Goal: Find specific page/section: Find specific page/section

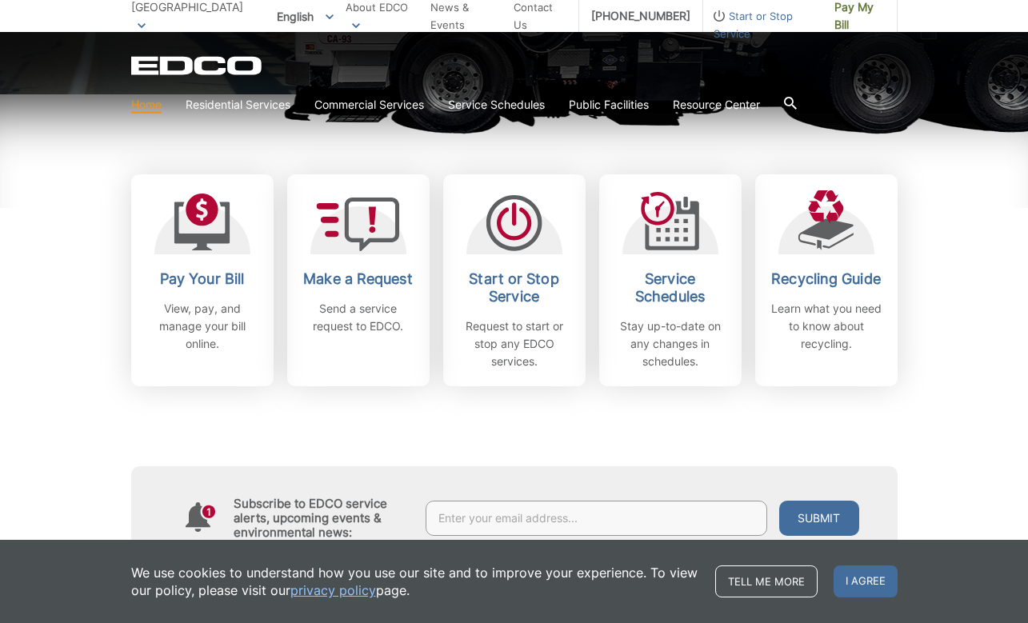
scroll to position [446, 0]
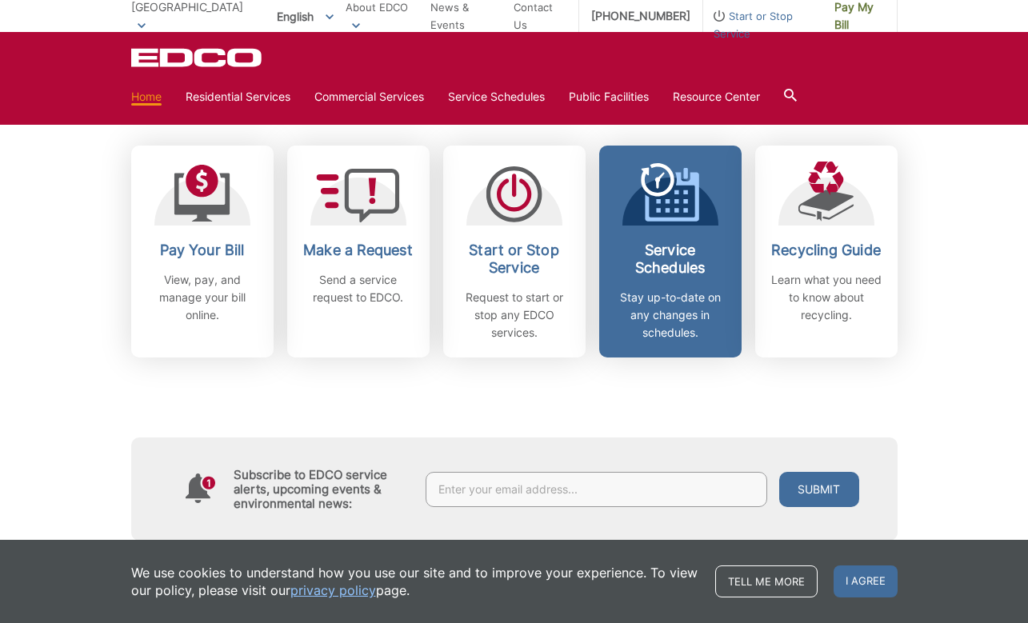
click at [671, 255] on h2 "Service Schedules" at bounding box center [670, 259] width 118 height 35
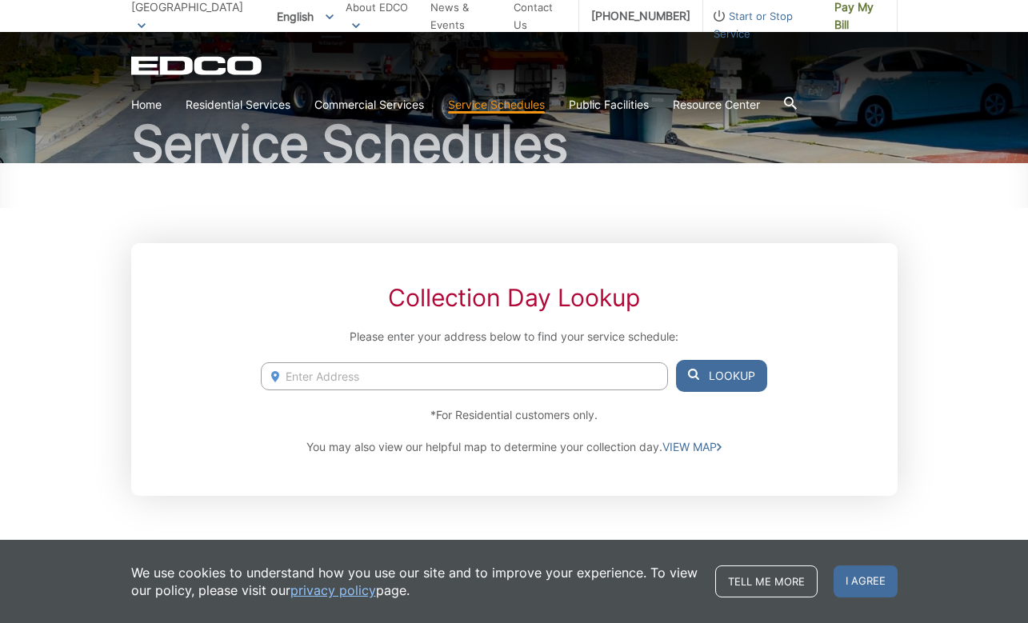
scroll to position [179, 0]
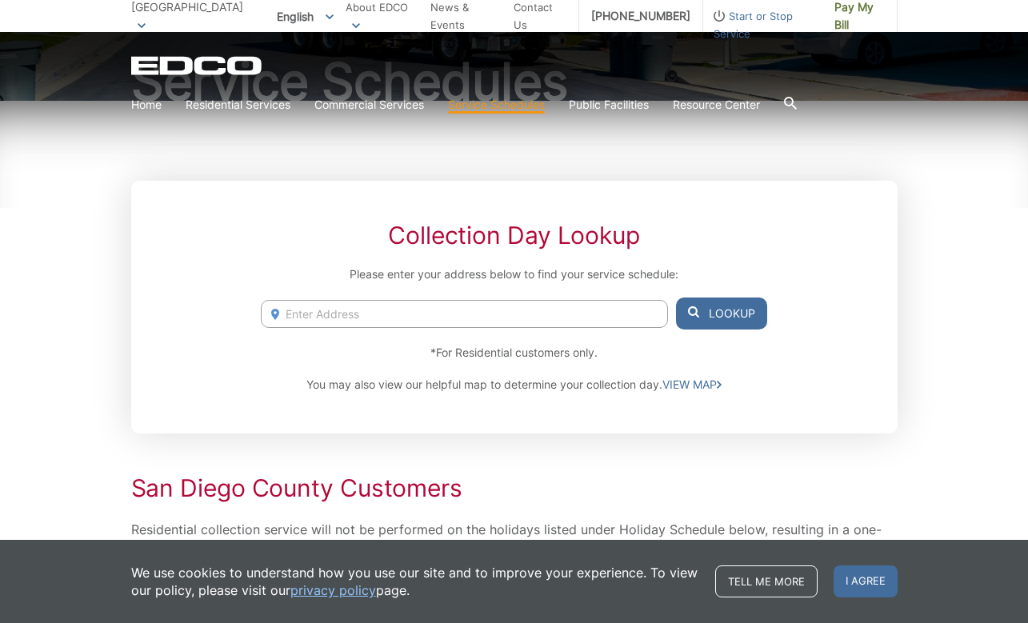
click at [439, 323] on input "Enter Address" at bounding box center [464, 314] width 406 height 28
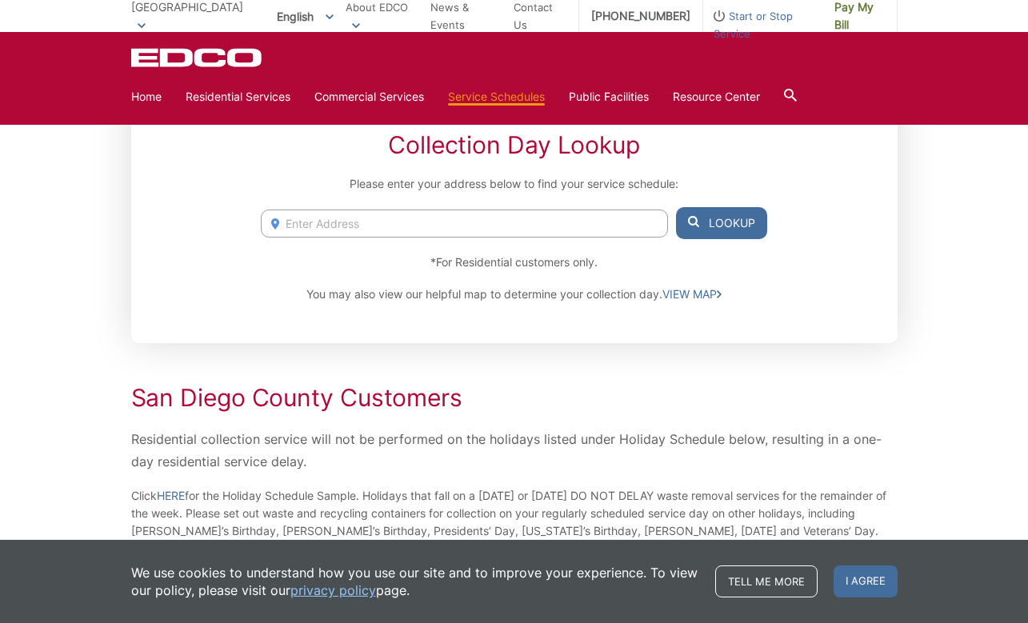
scroll to position [266, 0]
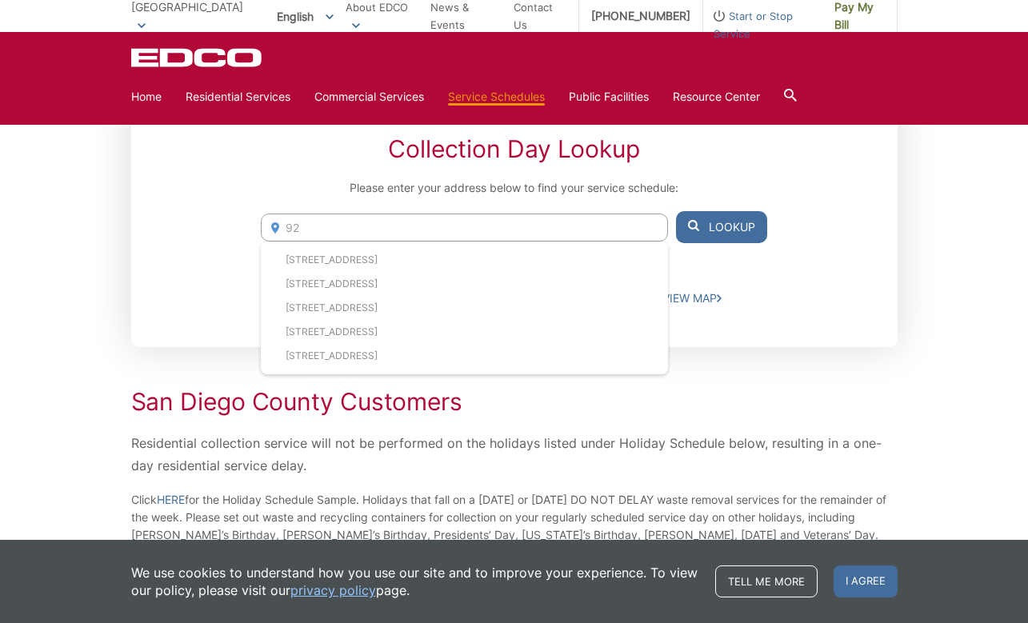
type input "9"
click at [458, 256] on li "[STREET_ADDRESS]" at bounding box center [464, 260] width 406 height 24
type input "[STREET_ADDRESS]"
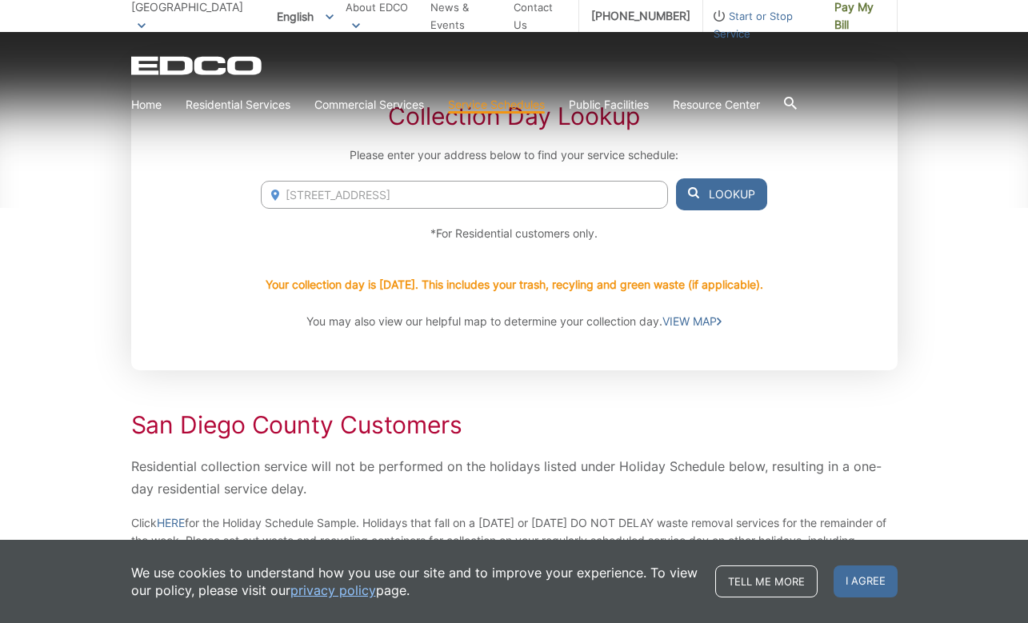
scroll to position [302, 0]
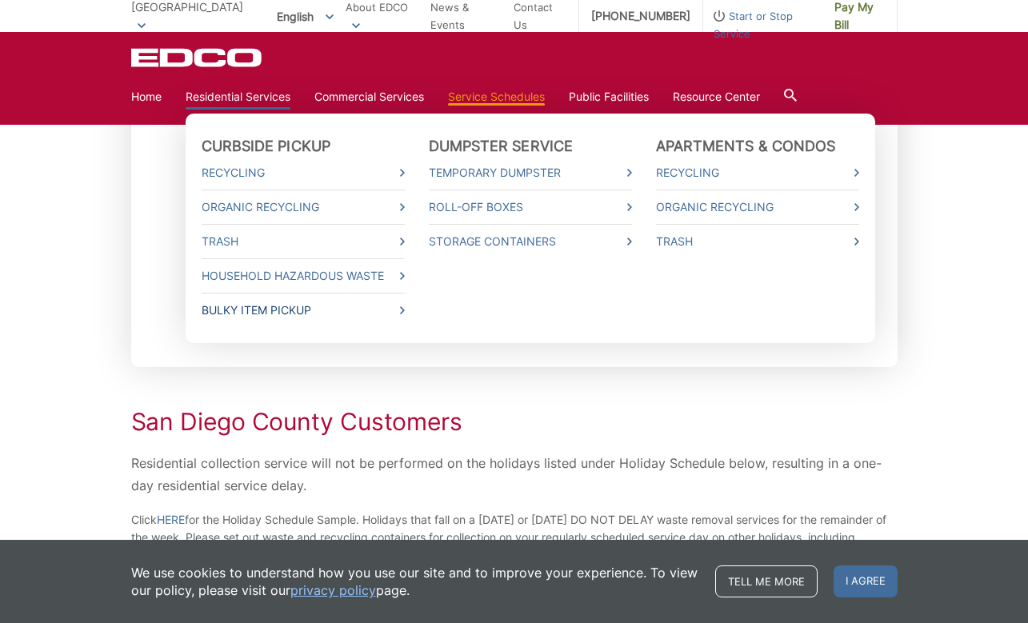
click at [285, 310] on link "Bulky Item Pickup" at bounding box center [303, 311] width 203 height 18
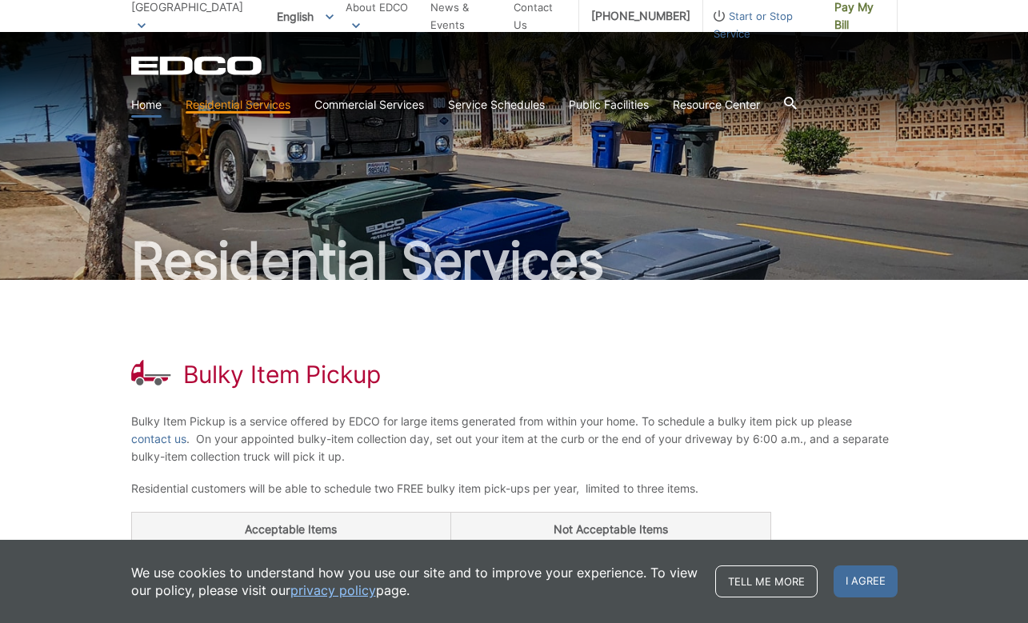
click at [151, 109] on link "Home" at bounding box center [146, 105] width 30 height 18
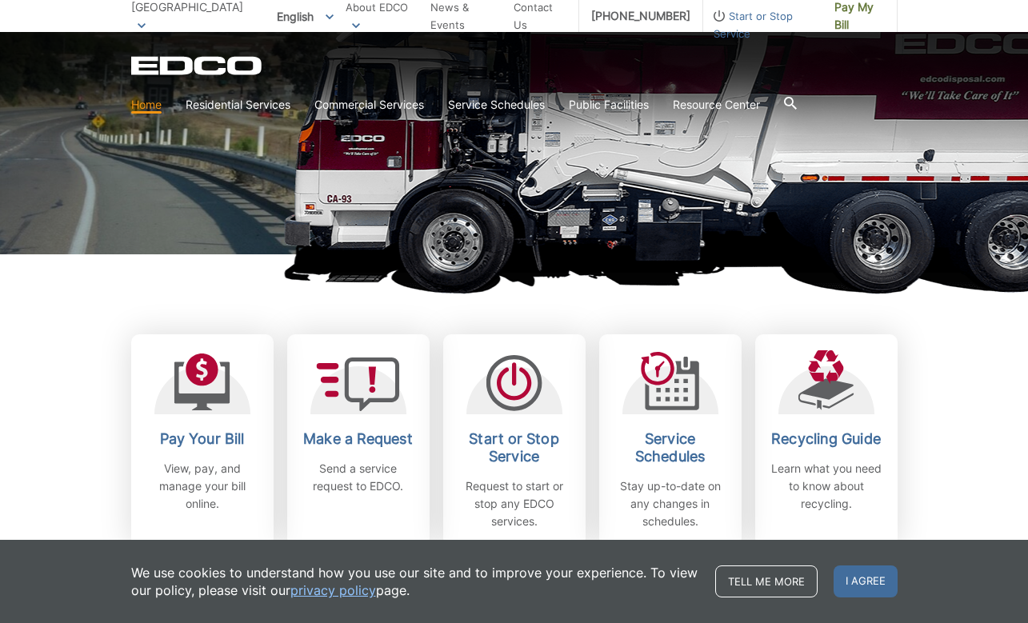
scroll to position [450, 0]
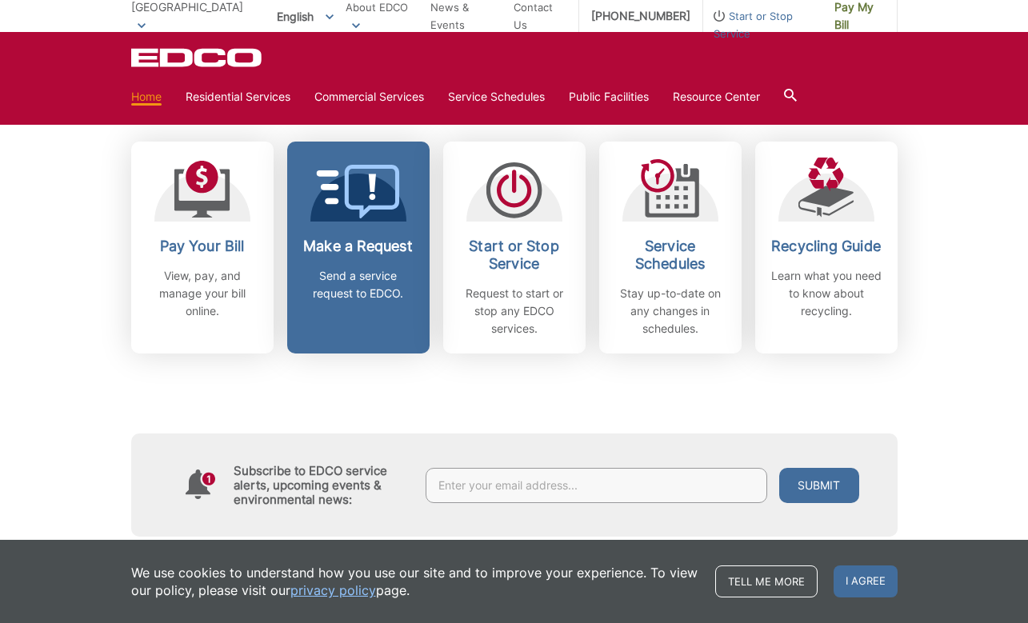
click at [370, 255] on h2 "Make a Request" at bounding box center [358, 247] width 118 height 18
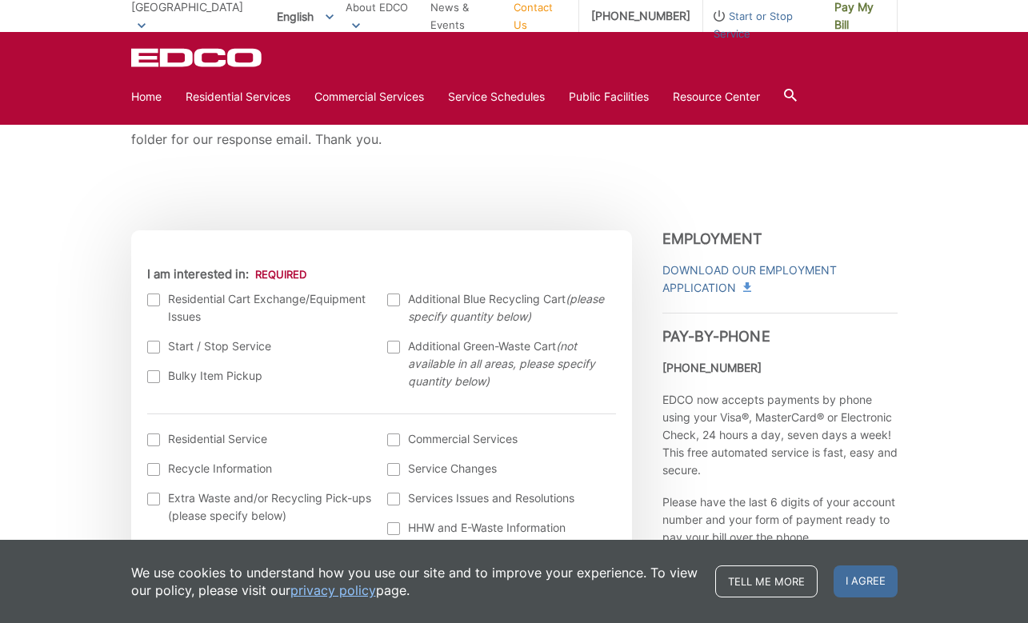
scroll to position [390, 0]
